Goal: Check status: Check status

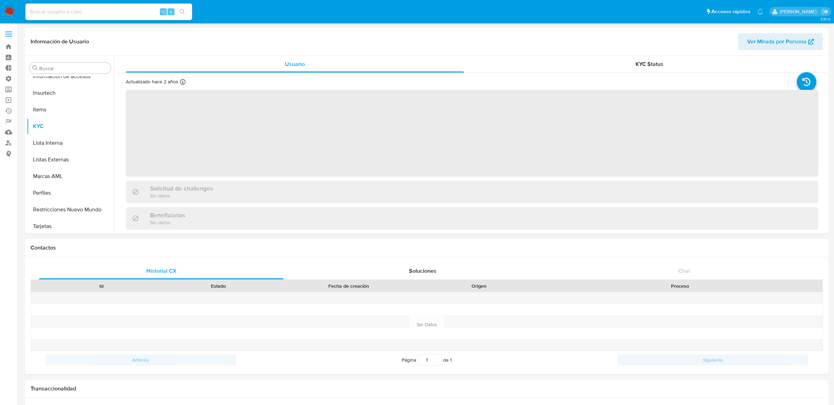
scroll to position [293, 0]
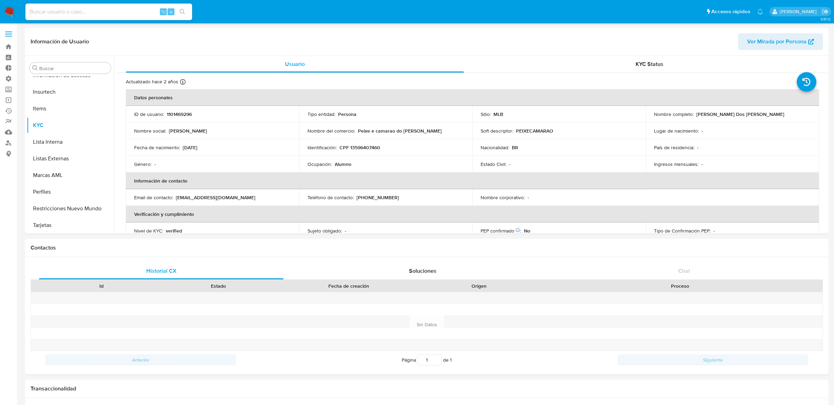
click at [128, 7] on input at bounding box center [108, 11] width 167 height 9
select select "10"
paste input "201541665"
type input "201541665"
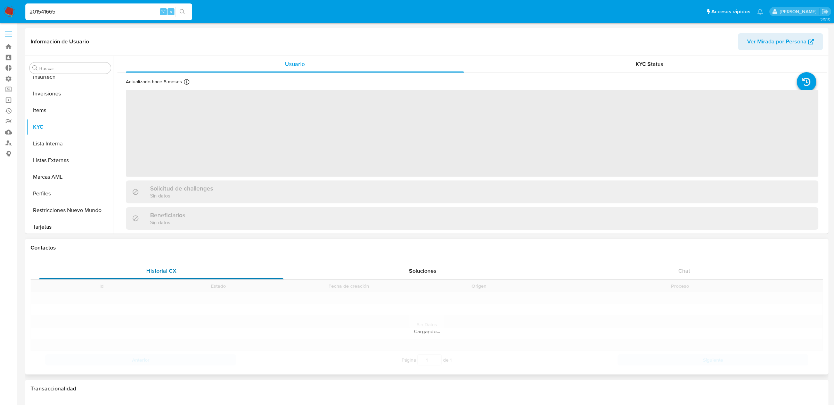
scroll to position [310, 0]
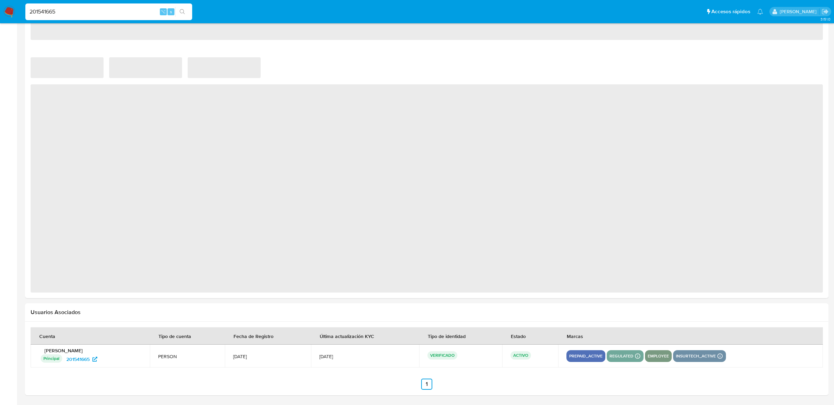
select select "10"
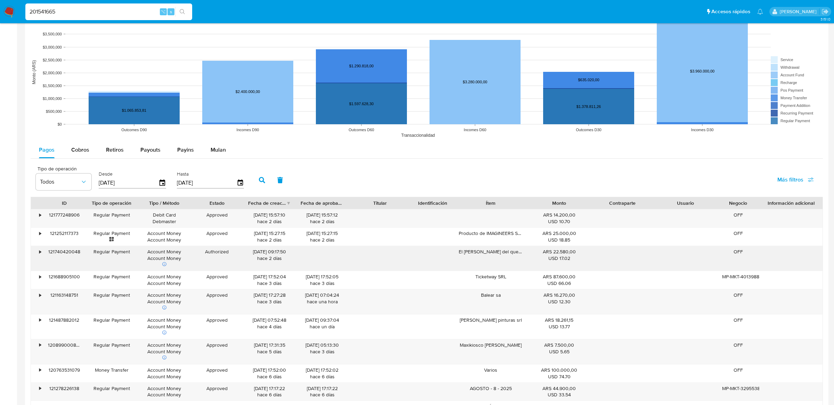
scroll to position [513, 0]
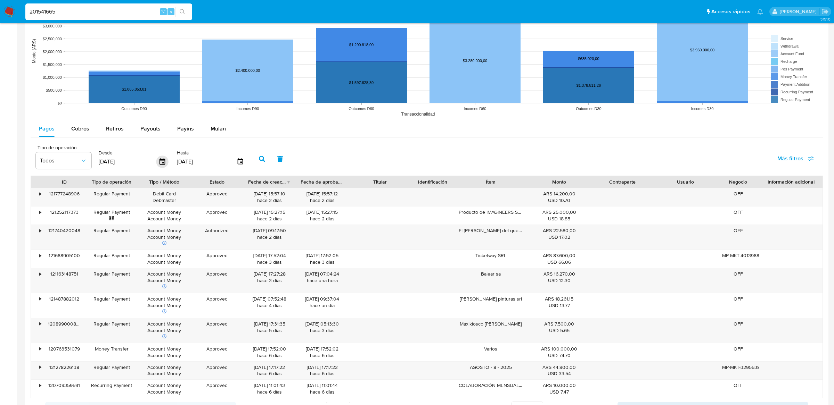
click at [164, 163] on icon "button" at bounding box center [162, 162] width 12 height 12
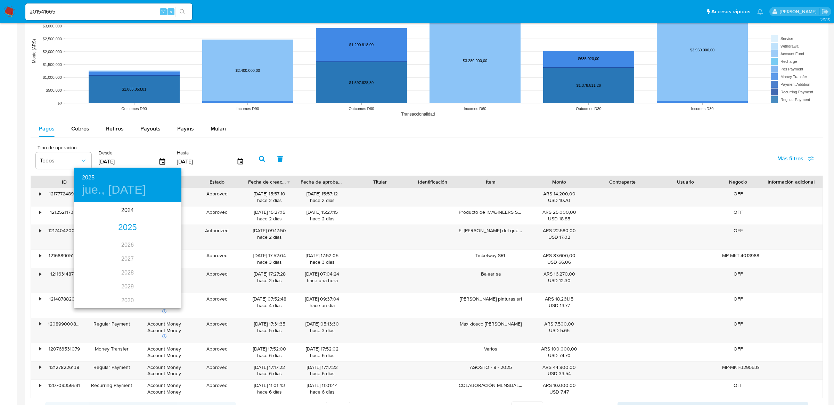
click at [133, 228] on div "2025" at bounding box center [128, 228] width 108 height 14
click at [92, 266] on div "[DATE]." at bounding box center [92, 269] width 36 height 26
click at [102, 277] on p "22" at bounding box center [100, 276] width 6 height 7
type input "[DATE]"
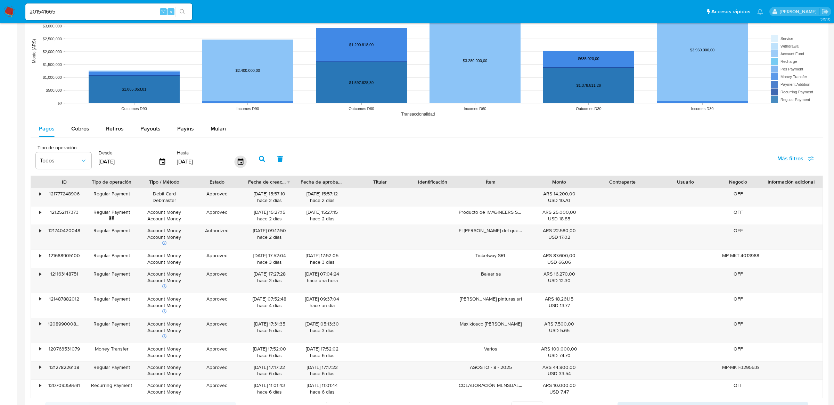
click at [237, 162] on icon "button" at bounding box center [240, 162] width 12 height 12
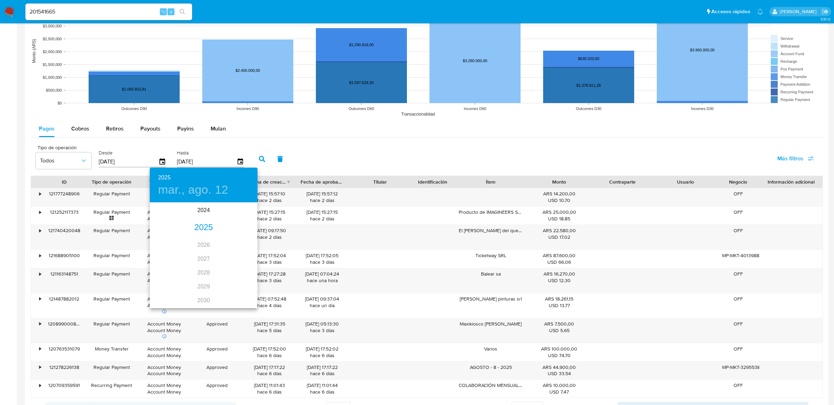
click at [192, 227] on div "2025" at bounding box center [204, 228] width 108 height 14
click at [171, 268] on div "[DATE]." at bounding box center [168, 269] width 36 height 26
click at [176, 282] on button "22" at bounding box center [175, 277] width 13 height 13
type input "[DATE]"
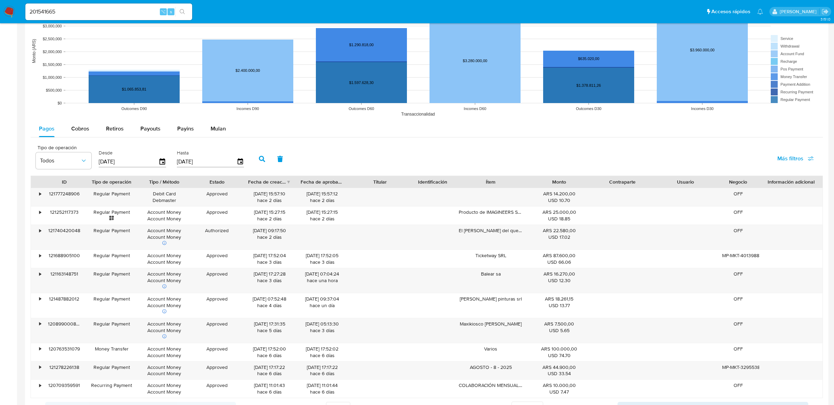
click at [259, 160] on icon "button" at bounding box center [262, 159] width 6 height 6
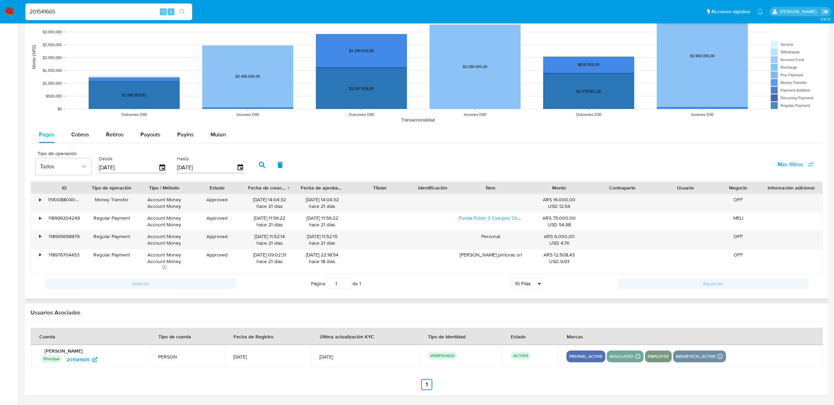
scroll to position [507, 0]
click at [86, 139] on div "Cobros" at bounding box center [80, 134] width 18 height 17
select select "10"
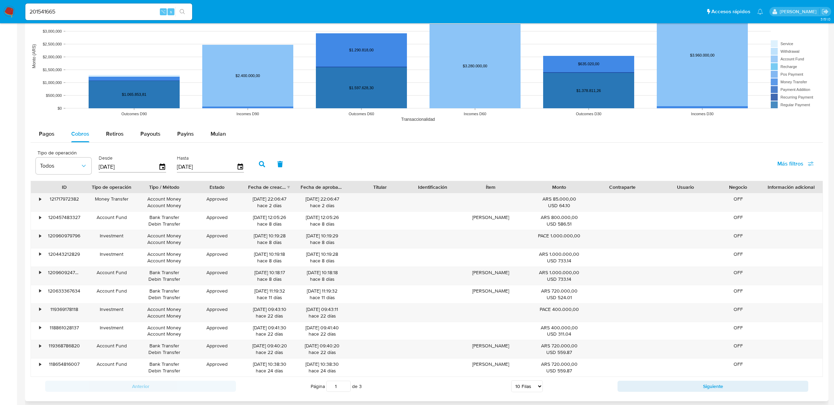
click at [154, 167] on input "[DATE]" at bounding box center [129, 166] width 60 height 11
click at [155, 167] on input "[DATE]" at bounding box center [129, 166] width 60 height 11
click at [159, 167] on icon "button" at bounding box center [162, 167] width 6 height 6
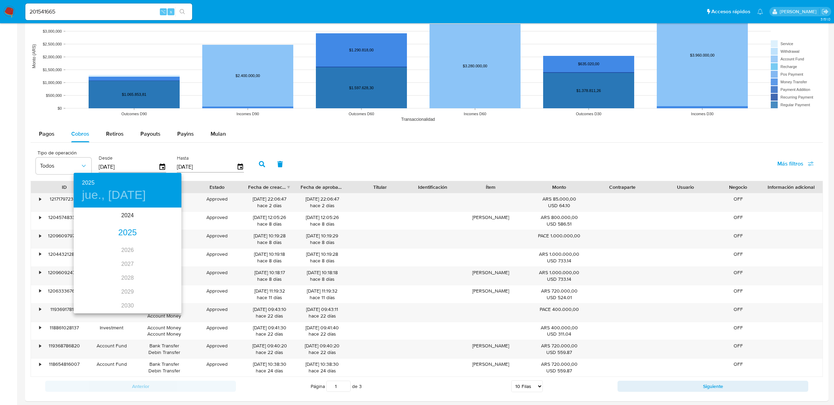
click at [132, 230] on div "2025" at bounding box center [128, 233] width 108 height 14
click at [96, 270] on div "[DATE]." at bounding box center [92, 274] width 36 height 26
click at [97, 281] on p "22" at bounding box center [100, 282] width 6 height 7
type input "[DATE]"
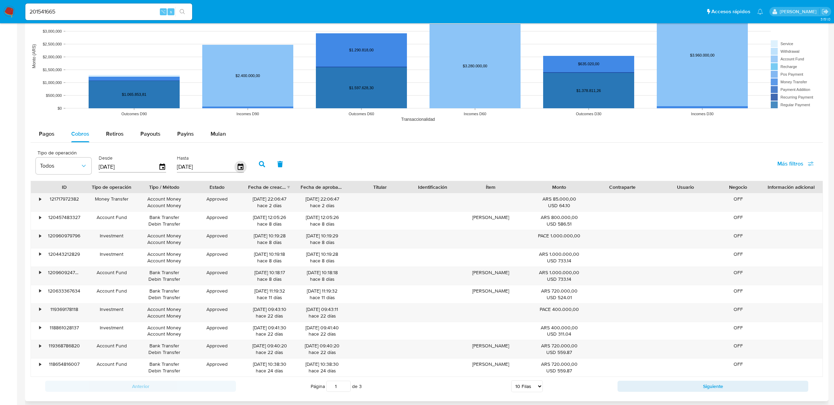
click at [238, 165] on icon "button" at bounding box center [240, 167] width 6 height 6
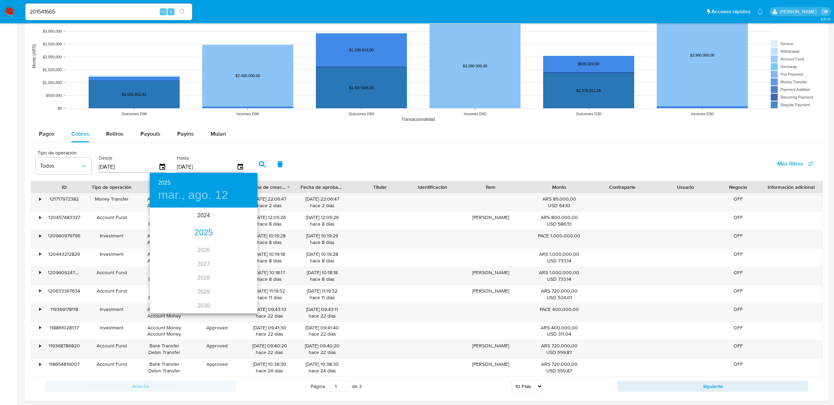
click at [192, 228] on div "2025" at bounding box center [204, 233] width 108 height 14
click at [168, 270] on div "[DATE]." at bounding box center [168, 274] width 36 height 26
click at [176, 281] on p "22" at bounding box center [176, 282] width 6 height 7
type input "[DATE]"
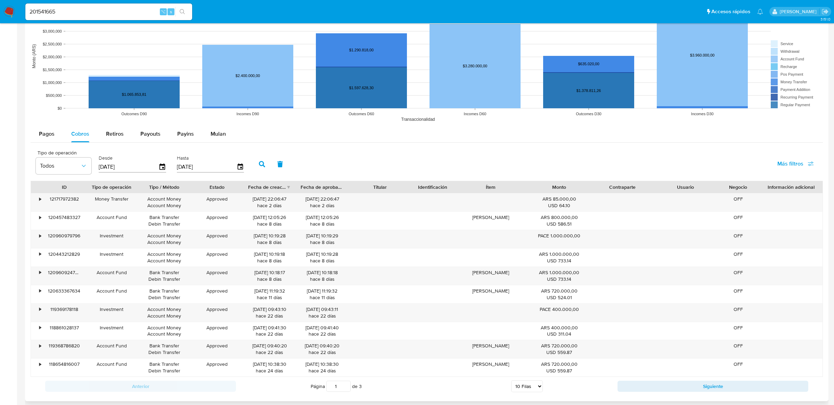
click at [253, 161] on button "button" at bounding box center [262, 164] width 18 height 17
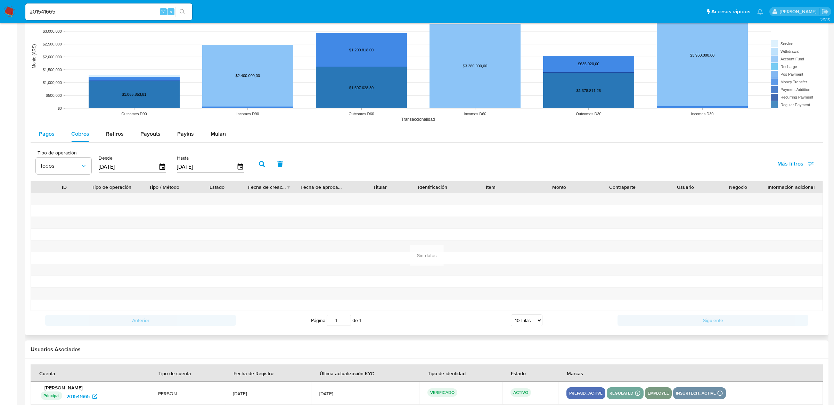
click at [46, 138] on span "Pagos" at bounding box center [47, 134] width 16 height 8
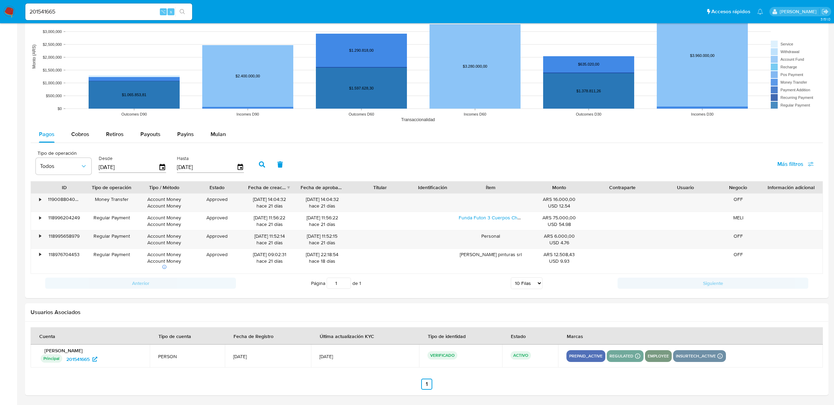
click at [159, 158] on label "Desde" at bounding box center [132, 158] width 67 height 7
click at [159, 162] on div "[DATE]" at bounding box center [132, 167] width 67 height 11
click at [160, 164] on icon "button" at bounding box center [162, 167] width 12 height 12
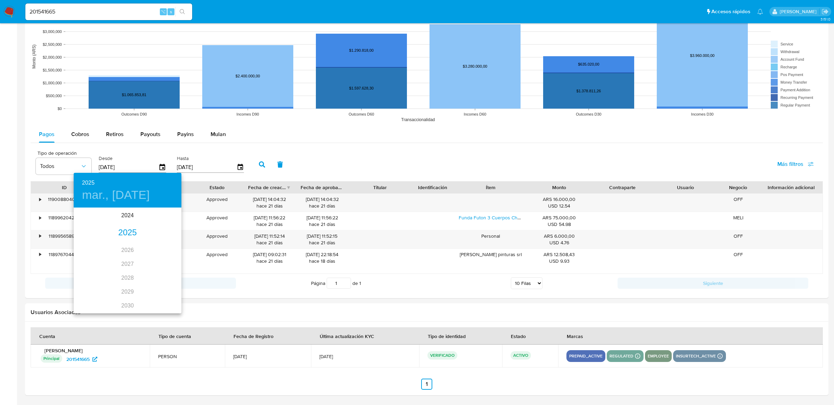
click at [128, 227] on div "2025" at bounding box center [128, 233] width 108 height 14
click at [88, 274] on div "[DATE]." at bounding box center [92, 274] width 36 height 26
click at [111, 282] on p "23" at bounding box center [114, 282] width 6 height 7
type input "[DATE]"
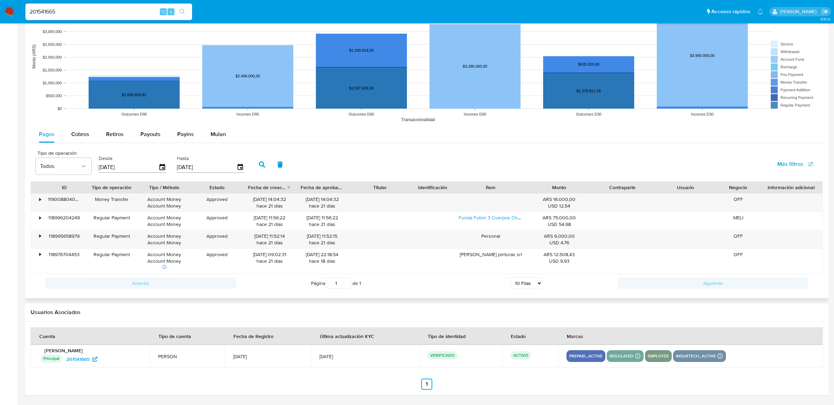
click at [237, 172] on div "[DATE]" at bounding box center [210, 167] width 67 height 11
click at [237, 166] on icon "button" at bounding box center [240, 167] width 12 height 12
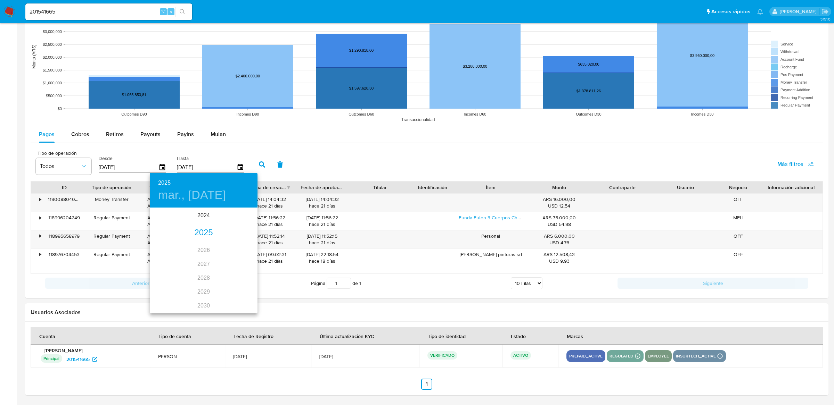
click at [201, 239] on div "2025" at bounding box center [204, 233] width 108 height 14
click at [171, 270] on div "[DATE]." at bounding box center [168, 274] width 36 height 26
click at [183, 281] on span "23" at bounding box center [189, 282] width 13 height 7
type input "[DATE]"
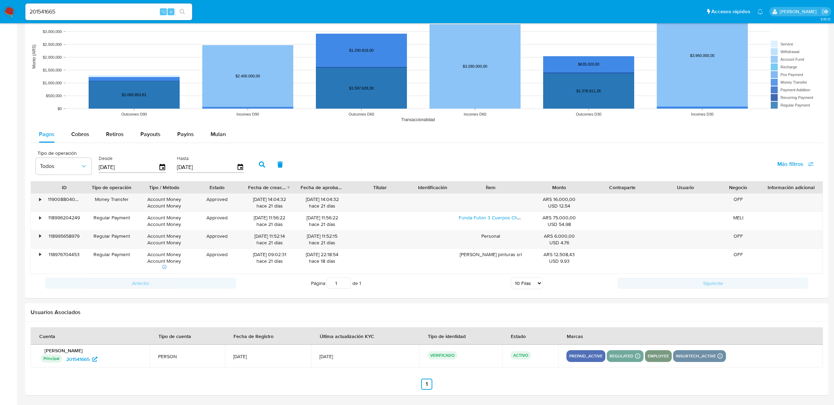
click at [261, 170] on button "button" at bounding box center [262, 164] width 18 height 17
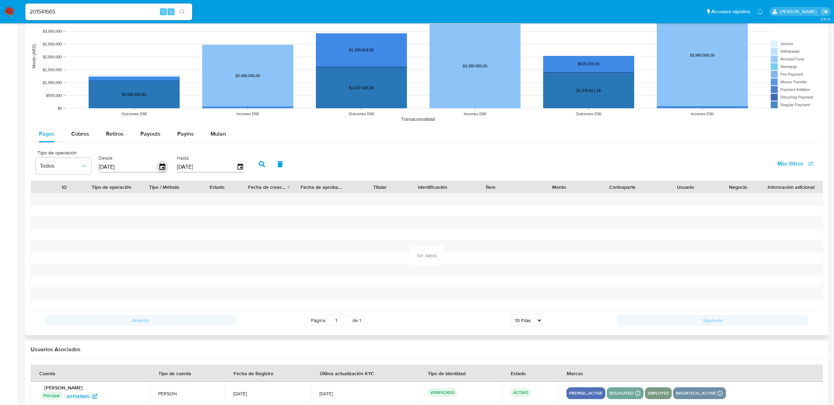
click at [163, 166] on icon "button" at bounding box center [162, 167] width 12 height 12
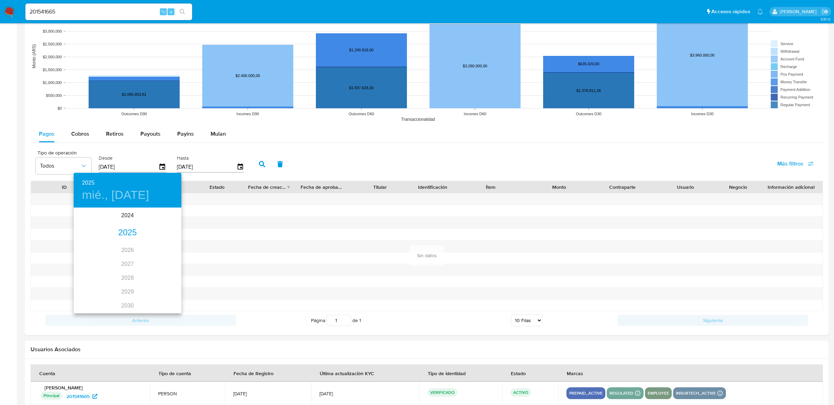
click at [138, 229] on div "2025" at bounding box center [128, 233] width 108 height 14
click at [99, 271] on div "[DATE]." at bounding box center [92, 274] width 36 height 26
click at [88, 280] on p "21" at bounding box center [86, 282] width 6 height 7
type input "[DATE]"
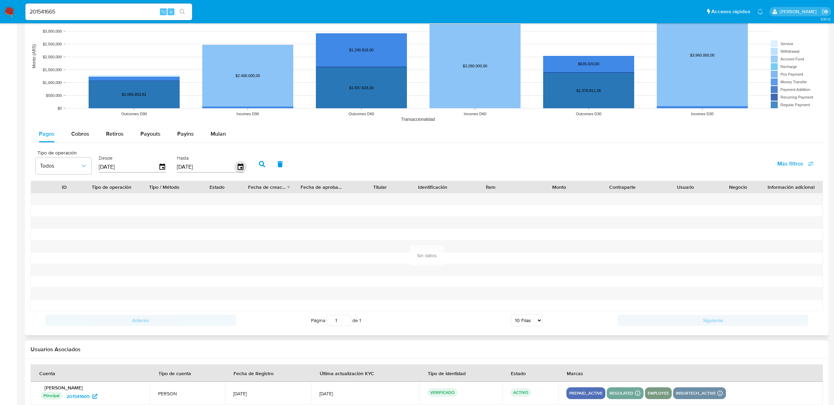
click at [237, 165] on icon "button" at bounding box center [240, 167] width 6 height 6
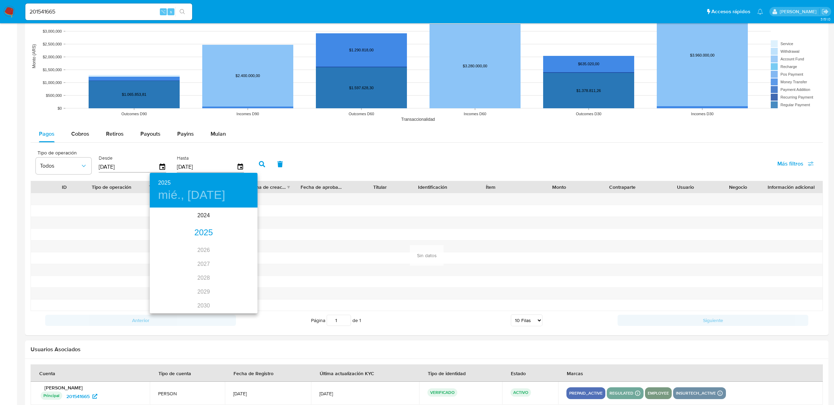
click at [204, 230] on div "2025" at bounding box center [204, 233] width 108 height 14
click at [174, 275] on div "[DATE]." at bounding box center [168, 274] width 36 height 26
click at [206, 282] on p "24" at bounding box center [204, 282] width 6 height 7
type input "[DATE]"
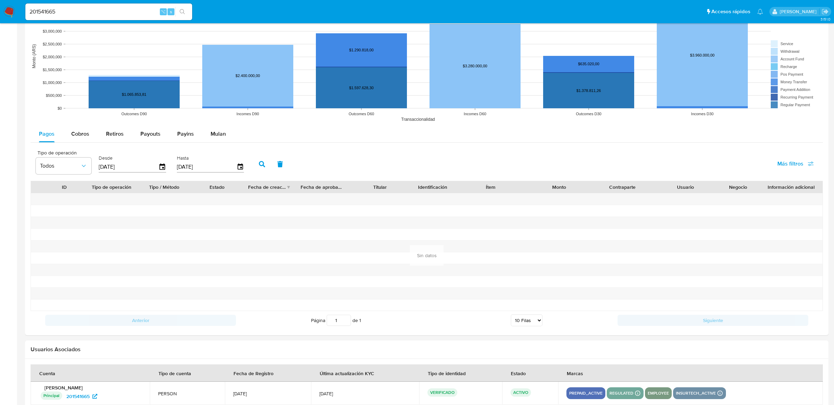
click at [261, 166] on button "button" at bounding box center [262, 164] width 18 height 17
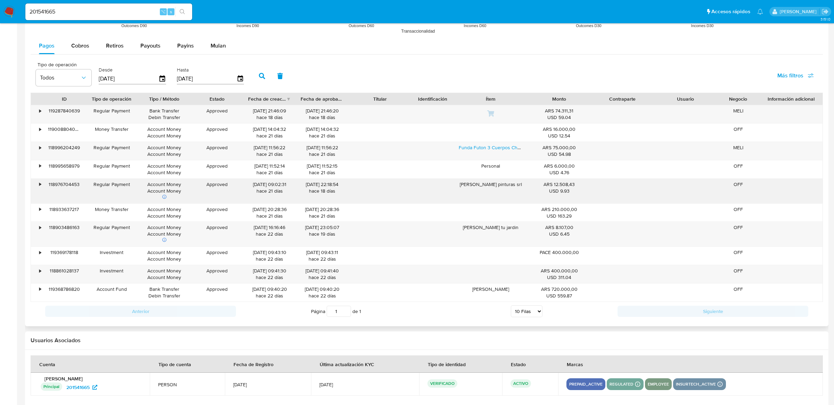
scroll to position [600, 0]
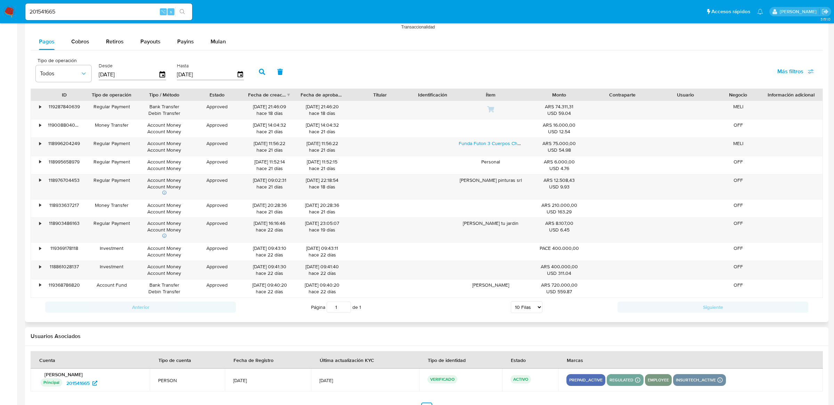
click at [663, 60] on div "Tipo de operación Todos Desde [DATE] Hasta [DATE] Más filtros" at bounding box center [427, 71] width 792 height 35
